Goal: Browse casually: Explore the website without a specific task or goal

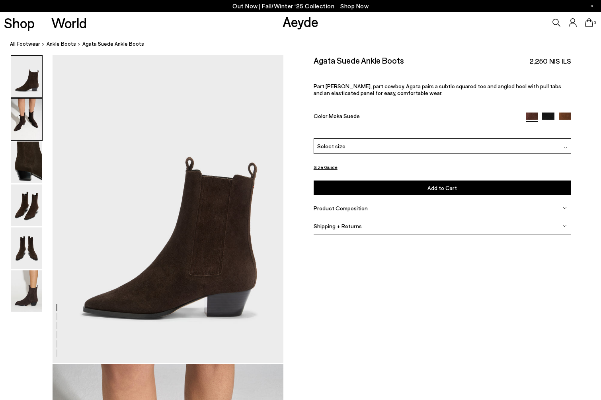
click at [12, 102] on img at bounding box center [26, 120] width 31 height 42
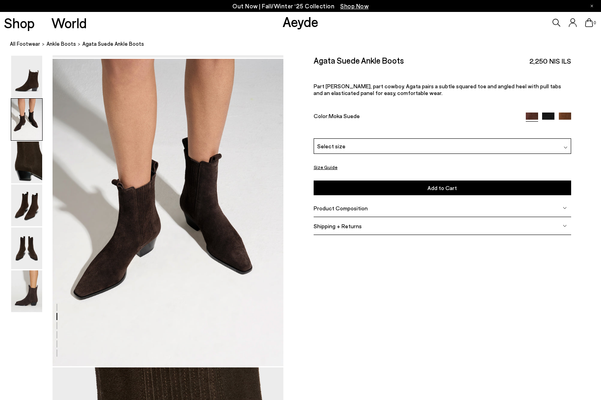
scroll to position [310, 0]
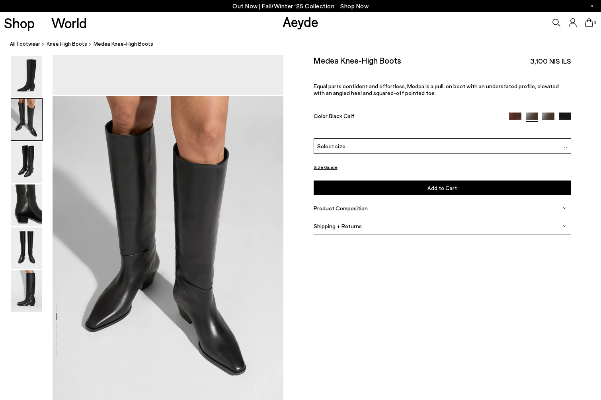
scroll to position [269, 0]
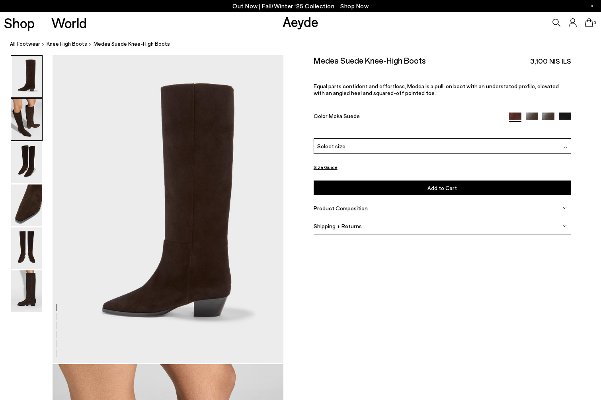
click at [23, 116] on img at bounding box center [26, 120] width 31 height 42
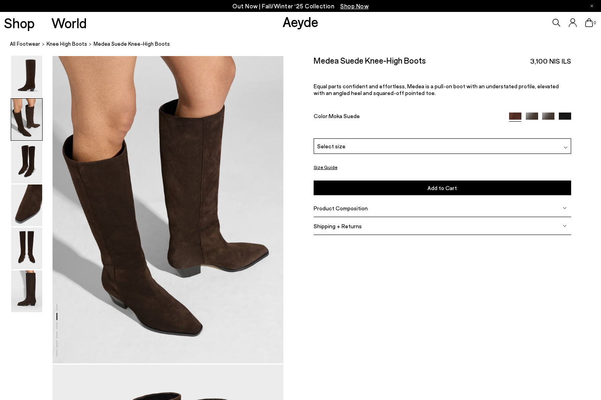
scroll to position [310, 0]
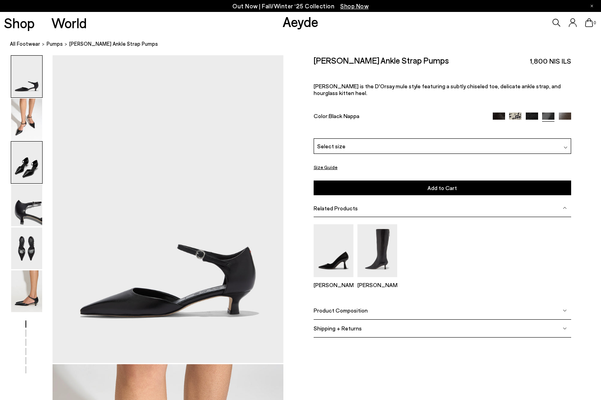
click at [27, 155] on img at bounding box center [26, 163] width 31 height 42
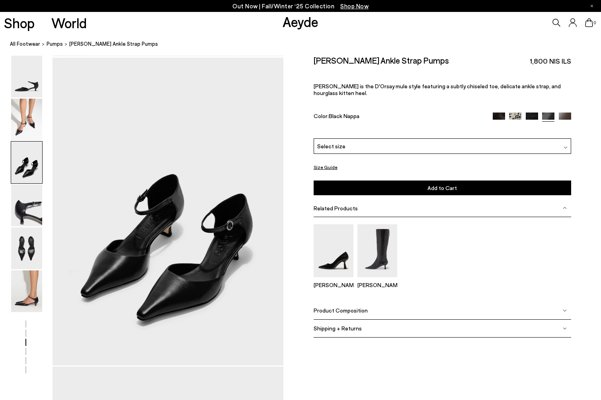
scroll to position [619, 0]
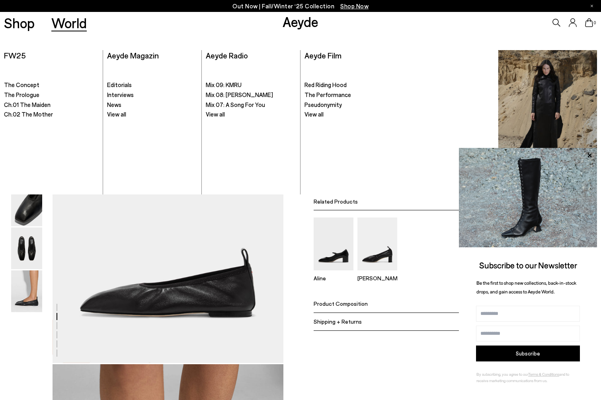
scroll to position [310, 0]
